Goal: Information Seeking & Learning: Compare options

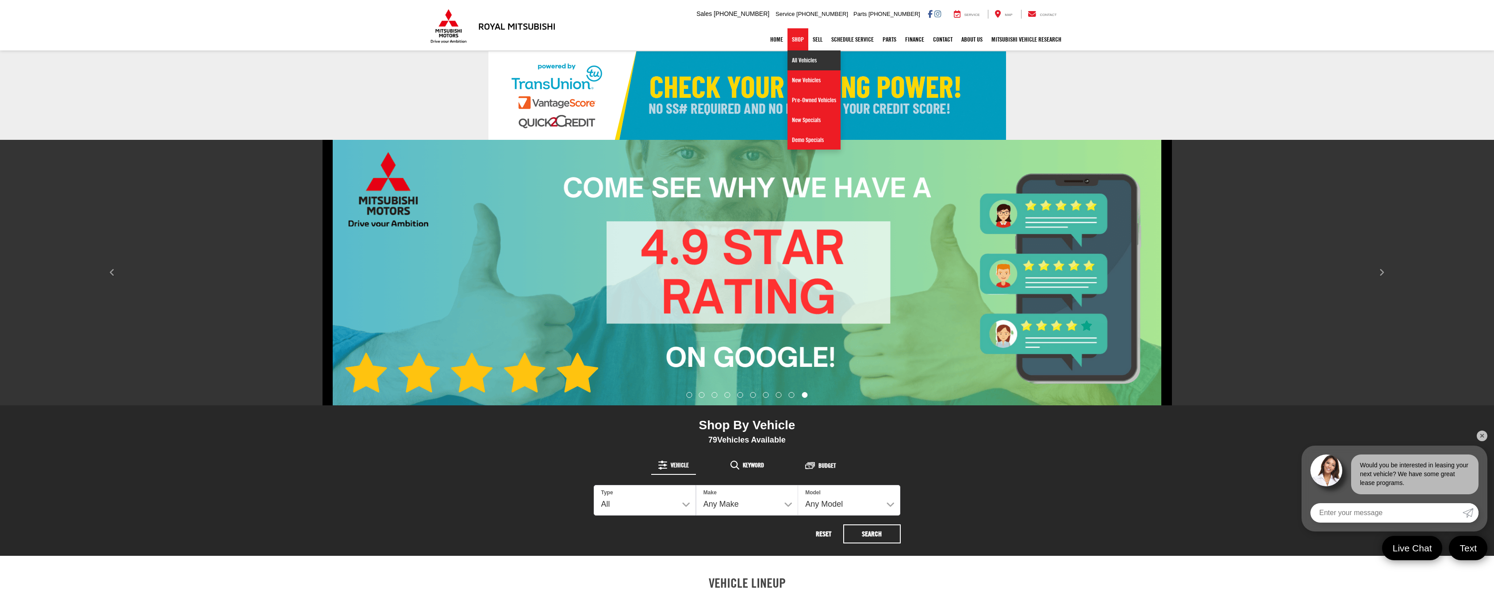
click at [800, 60] on link "All Vehicles" at bounding box center [814, 60] width 53 height 20
click at [1483, 438] on link "✕" at bounding box center [1482, 435] width 11 height 11
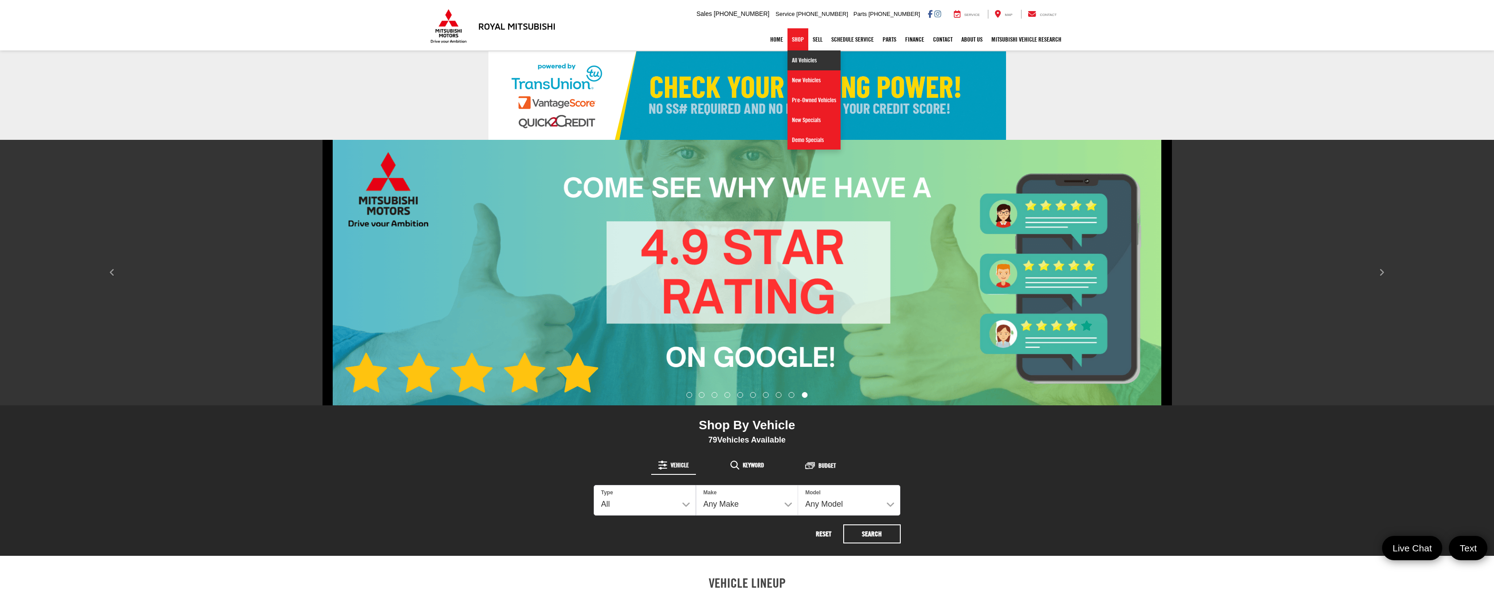
click at [801, 62] on link "All Vehicles" at bounding box center [814, 60] width 53 height 20
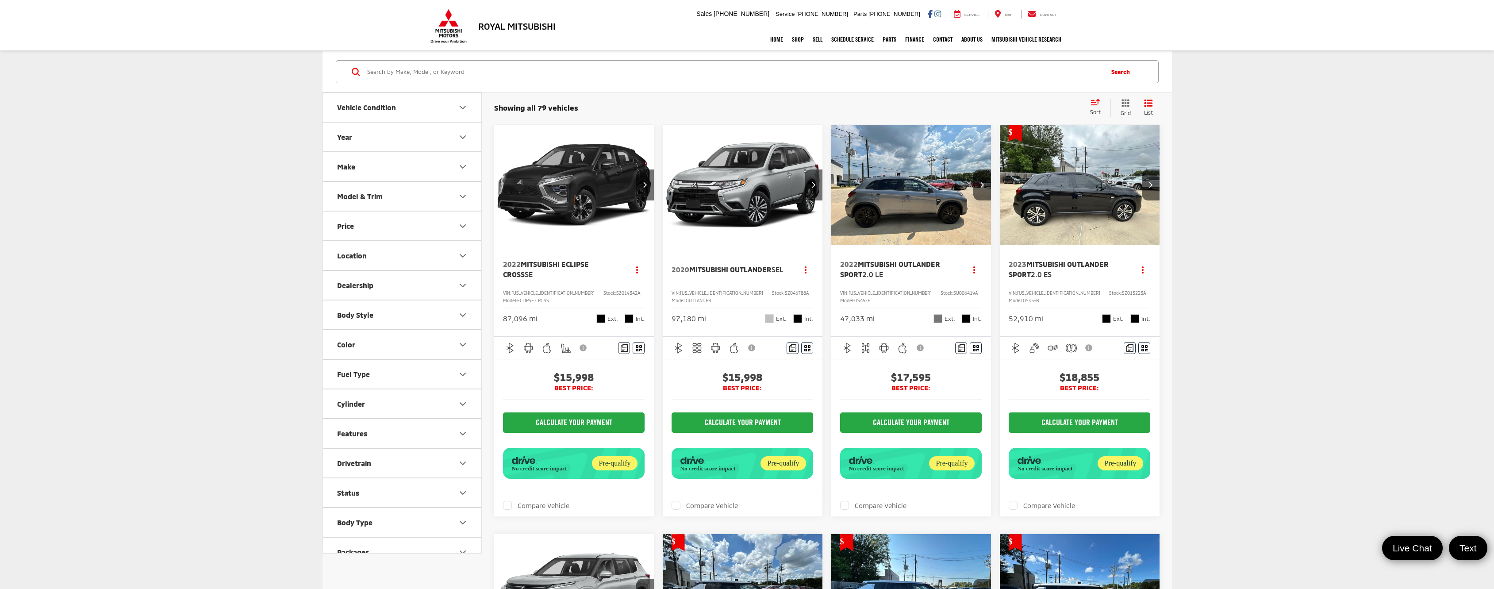
click at [458, 168] on icon "Make" at bounding box center [462, 166] width 11 height 11
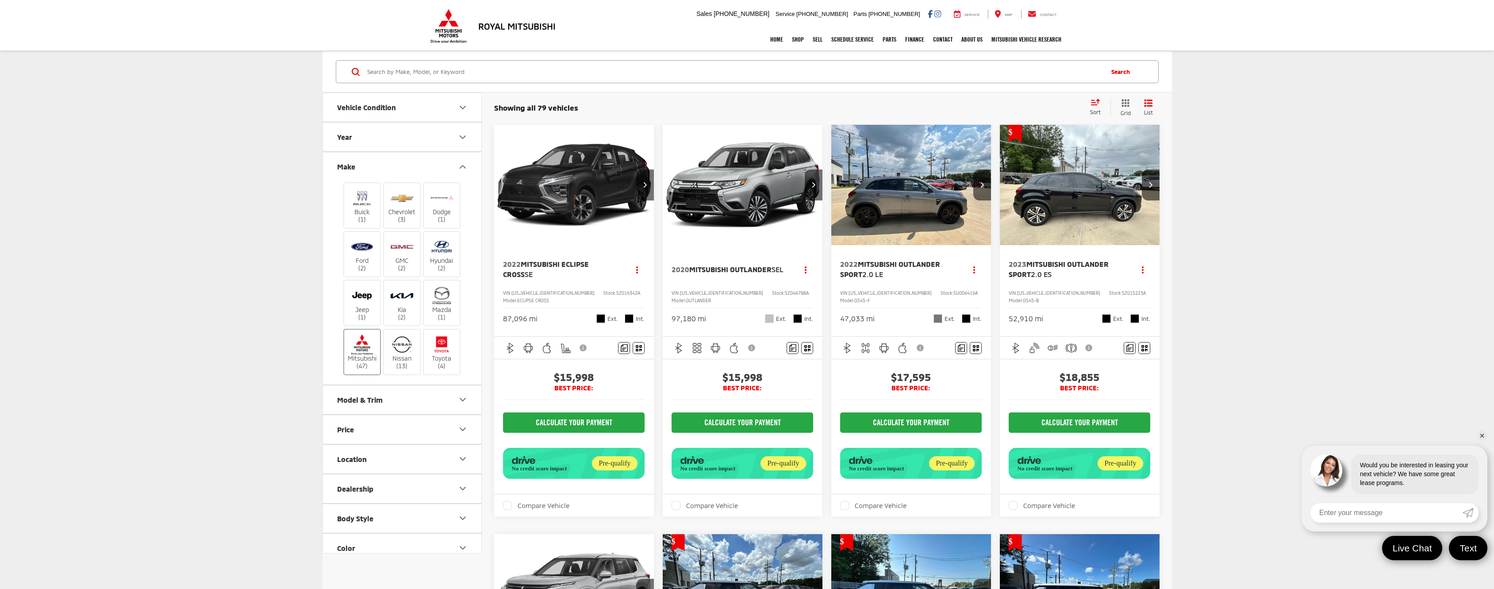
click at [360, 346] on img at bounding box center [362, 344] width 24 height 21
click at [0, 0] on input "Mitsubishi (47)" at bounding box center [0, 0] width 0 height 0
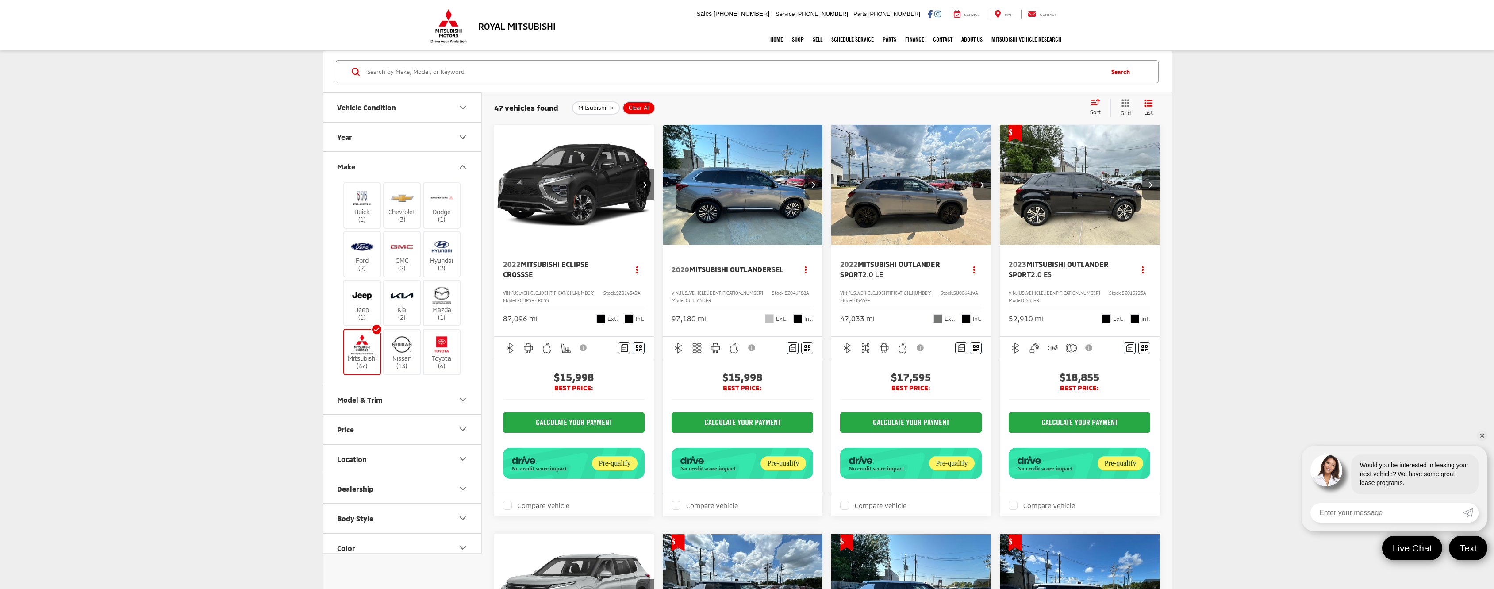
click at [1093, 110] on span "Sort" at bounding box center [1095, 112] width 11 height 6
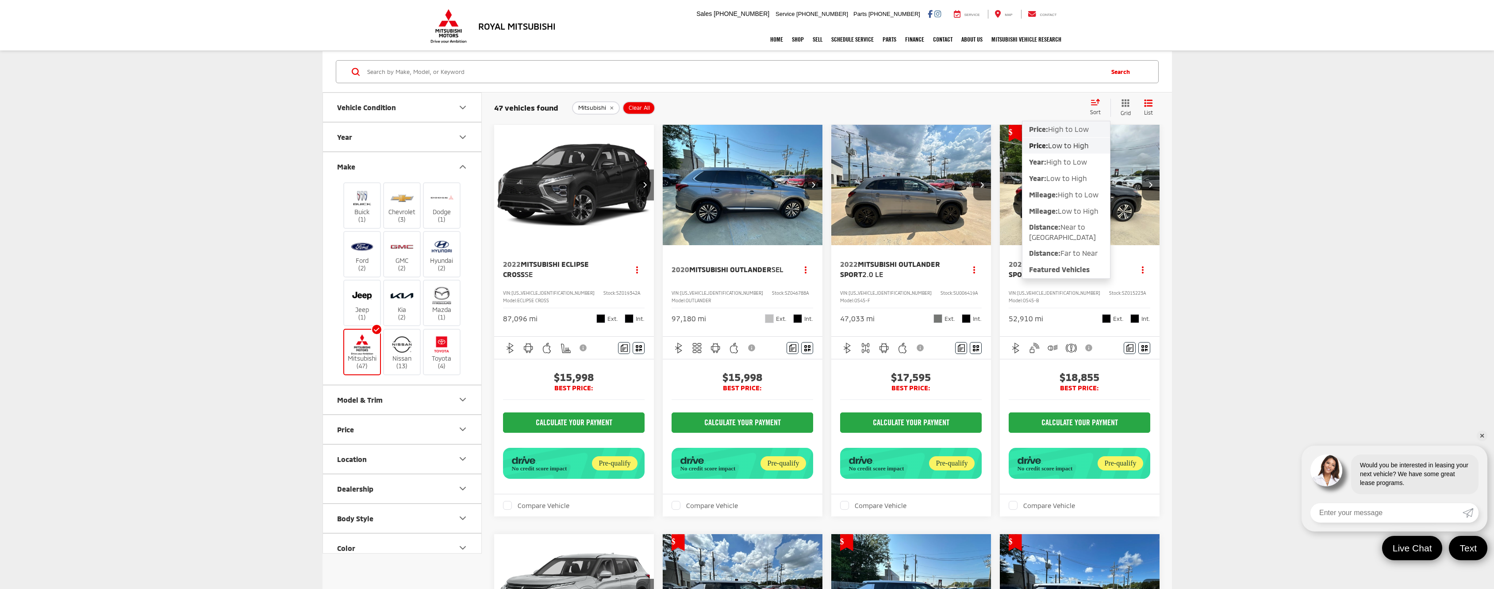
click at [1087, 128] on span "High to Low" at bounding box center [1068, 129] width 41 height 8
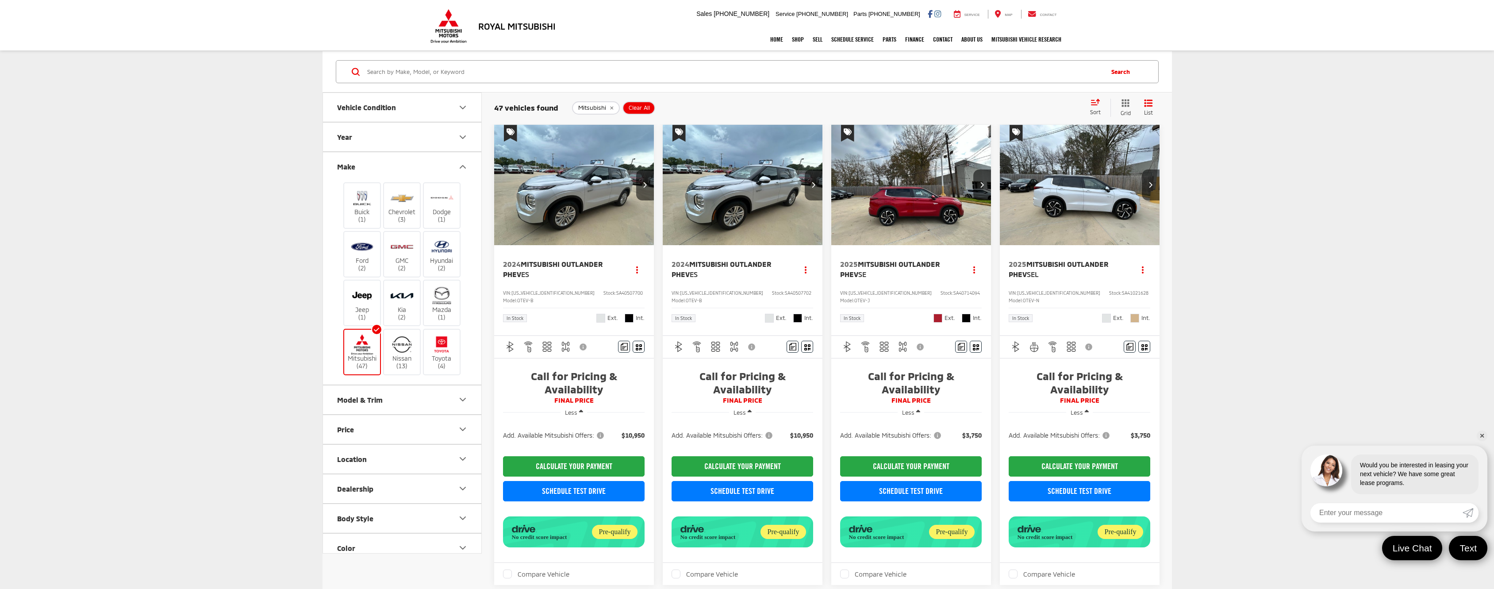
scroll to position [434, 0]
